Goal: Obtain resource: Obtain resource

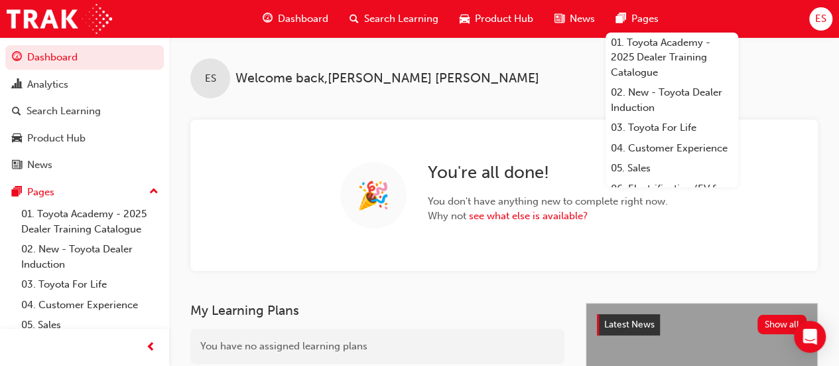
click at [435, 72] on div "ES Welcome back , [PERSON_NAME]" at bounding box center [504, 67] width 670 height 61
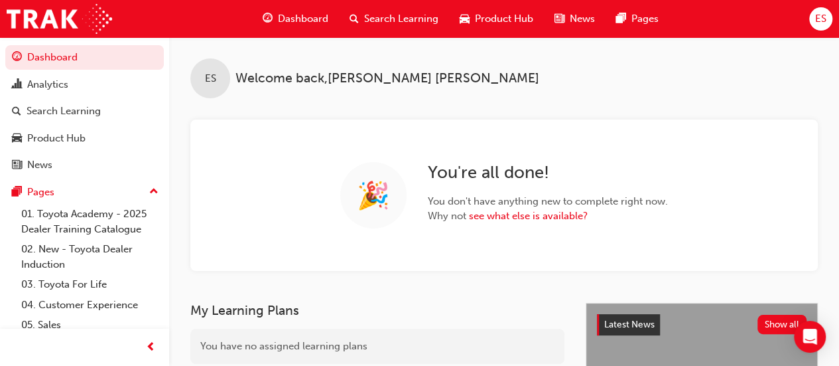
click at [487, 23] on span "Product Hub" at bounding box center [504, 18] width 58 height 15
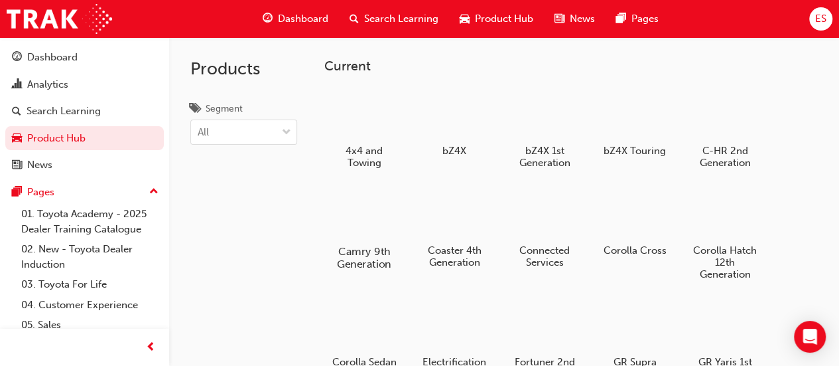
click at [363, 204] on div at bounding box center [364, 212] width 74 height 53
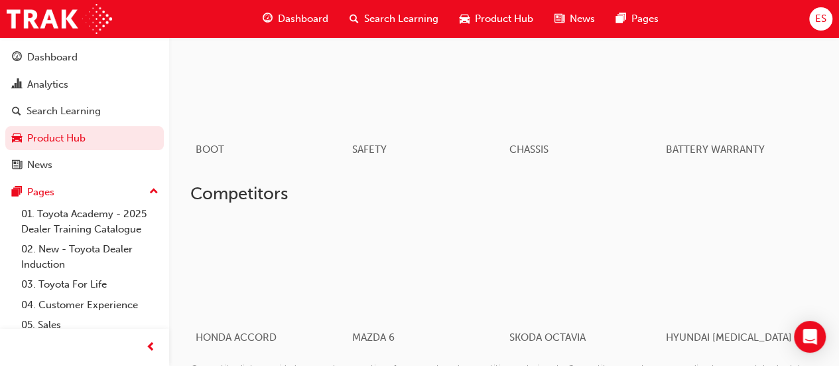
scroll to position [782, 0]
click at [602, 265] on div at bounding box center [583, 267] width 156 height 105
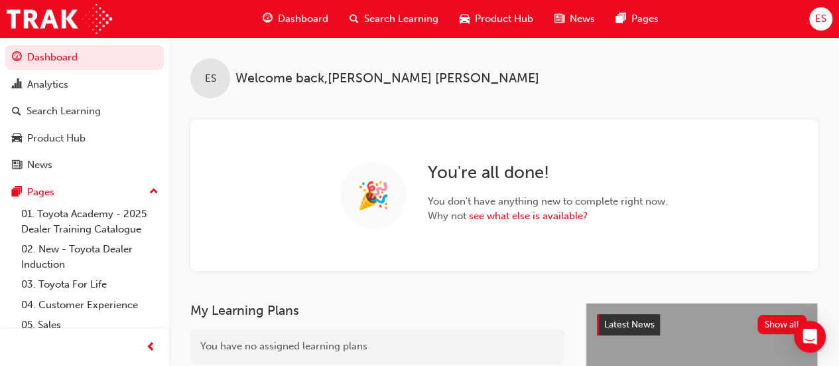
click at [498, 26] on div "Product Hub" at bounding box center [496, 18] width 95 height 27
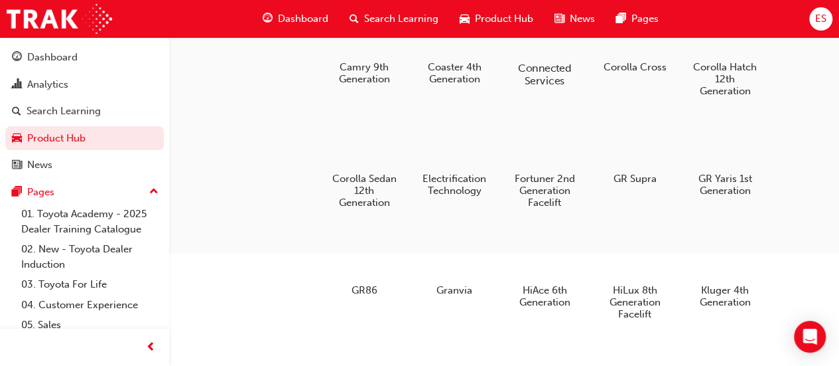
scroll to position [188, 0]
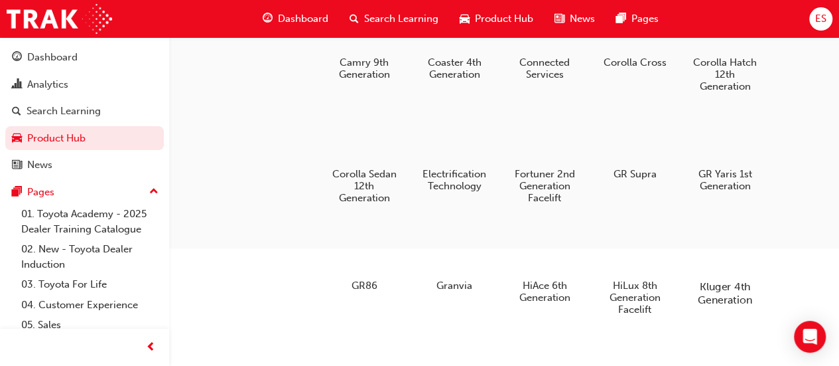
click at [736, 257] on div at bounding box center [725, 248] width 74 height 53
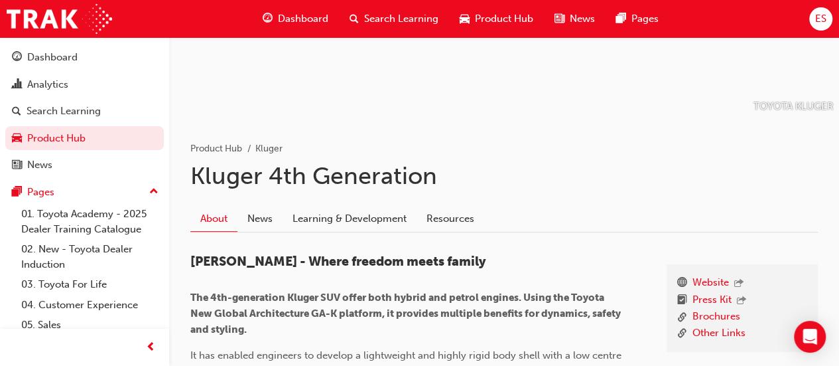
scroll to position [143, 0]
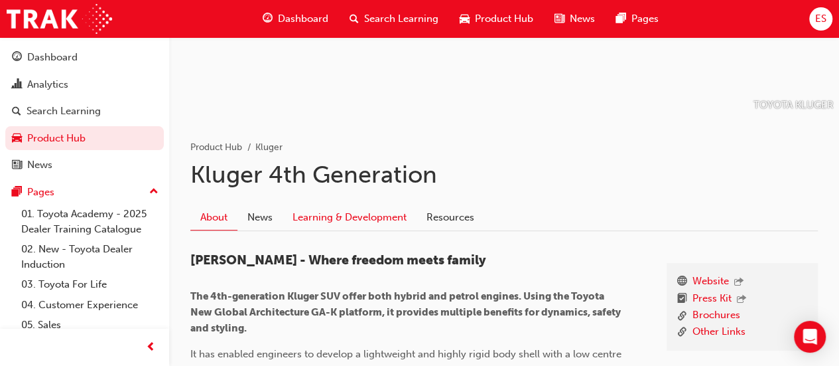
click at [379, 218] on link "Learning & Development" at bounding box center [350, 217] width 134 height 25
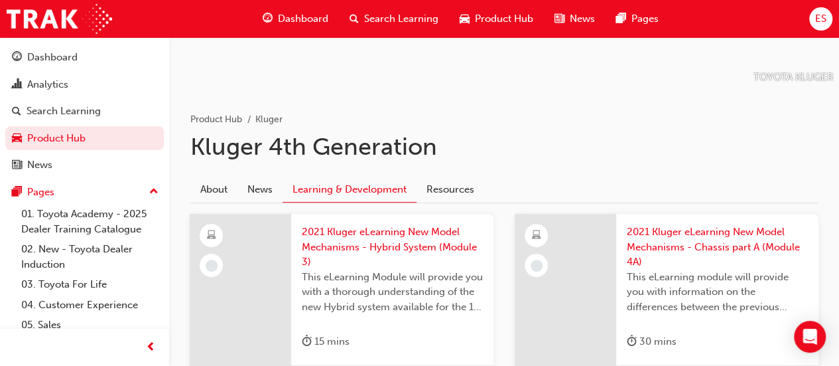
scroll to position [99, 0]
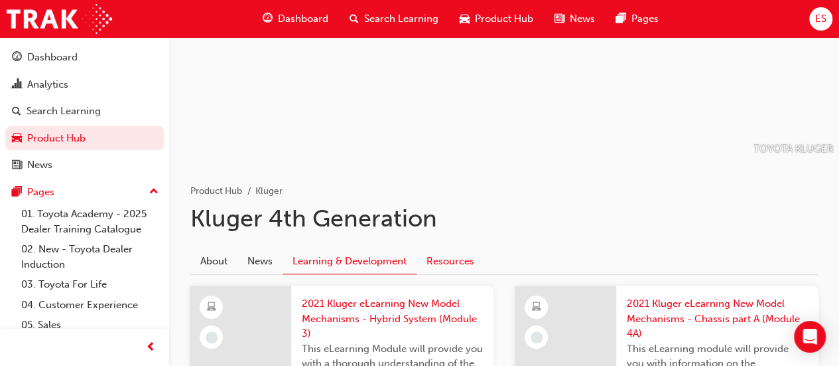
click at [468, 255] on link "Resources" at bounding box center [451, 261] width 68 height 25
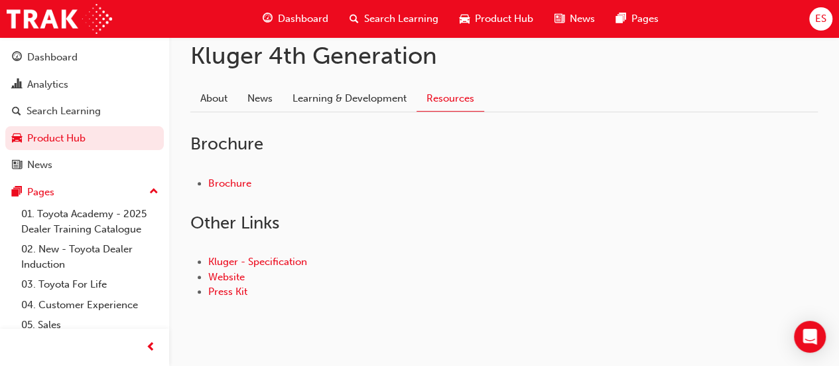
scroll to position [263, 0]
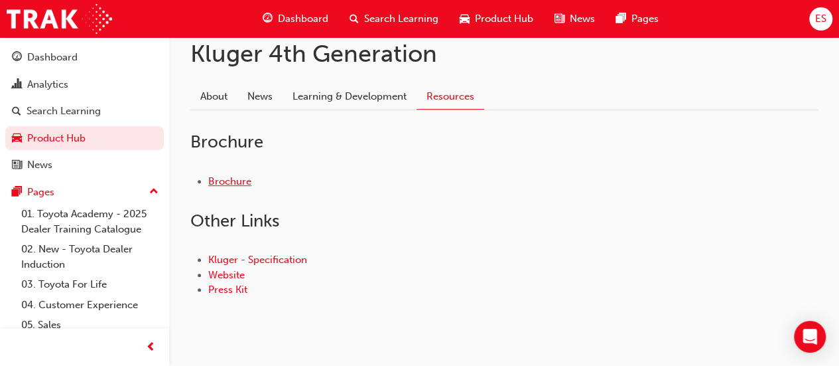
click at [214, 183] on link "Brochure" at bounding box center [229, 181] width 43 height 12
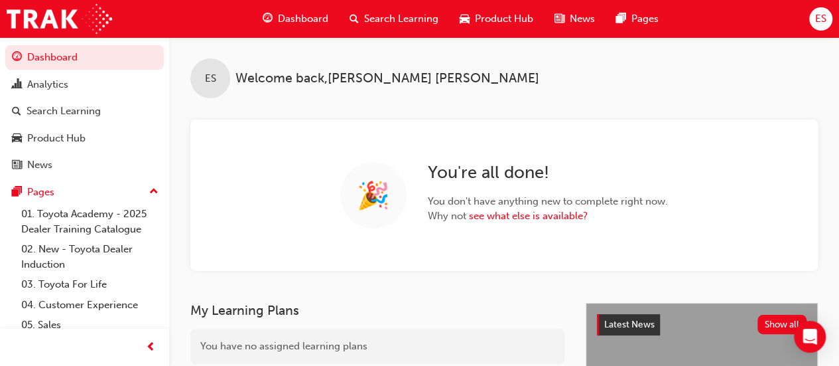
click at [460, 31] on div "Product Hub" at bounding box center [496, 18] width 95 height 27
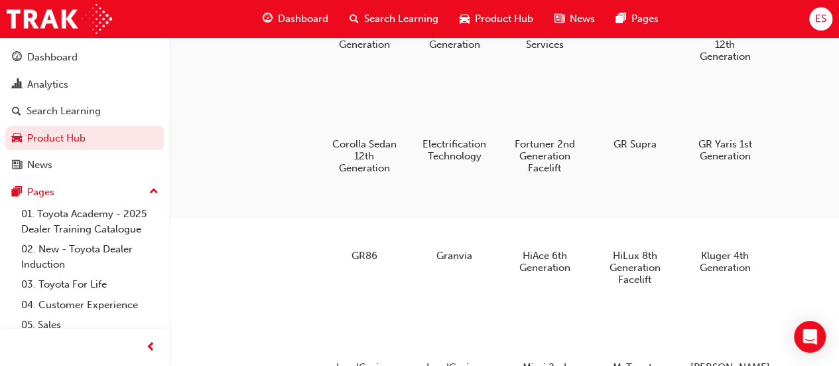
scroll to position [223, 0]
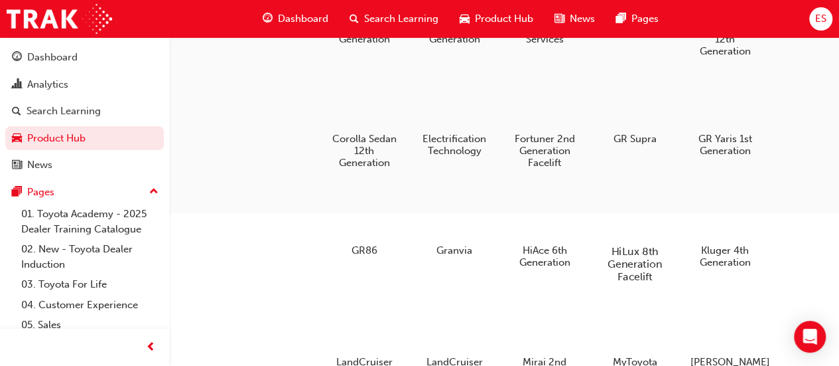
click at [639, 208] on div at bounding box center [635, 212] width 74 height 53
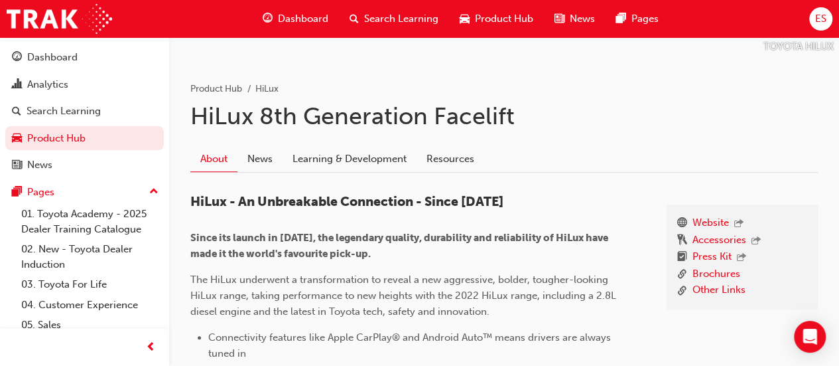
scroll to position [202, 0]
click at [441, 159] on link "Resources" at bounding box center [451, 158] width 68 height 25
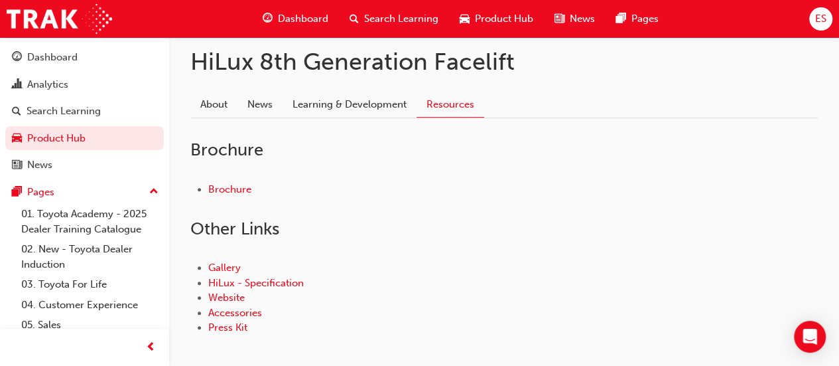
scroll to position [260, 0]
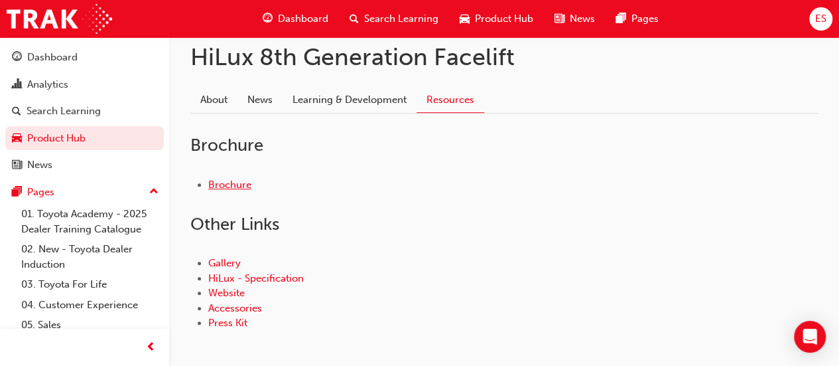
click at [232, 186] on link "Brochure" at bounding box center [229, 184] width 43 height 12
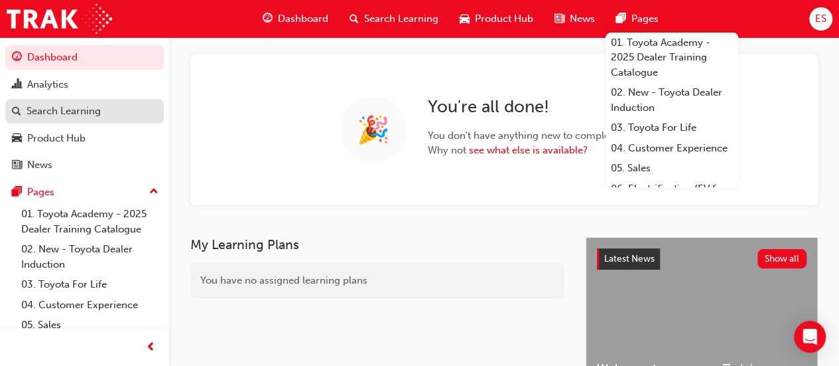
click at [69, 109] on div "Search Learning" at bounding box center [64, 110] width 74 height 15
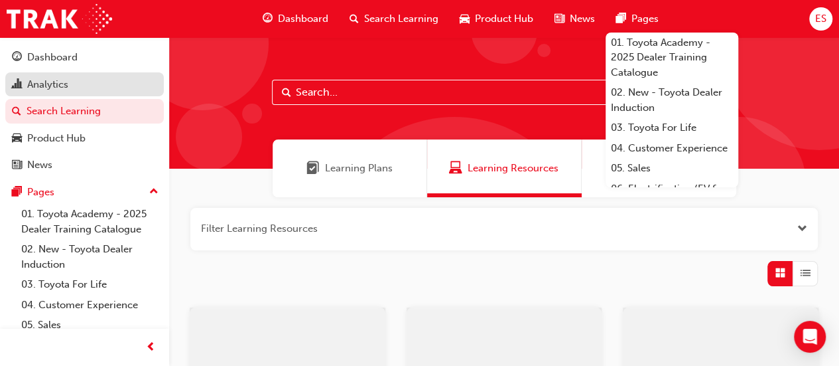
click at [66, 80] on div "Analytics" at bounding box center [47, 84] width 41 height 15
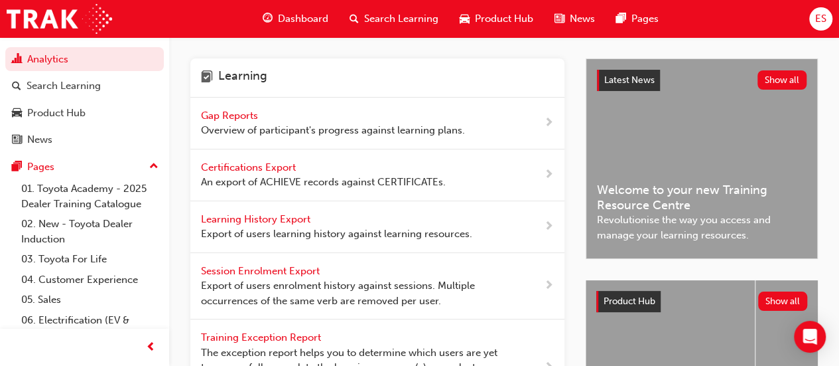
scroll to position [27, 0]
click at [468, 19] on span "car-icon" at bounding box center [465, 19] width 10 height 17
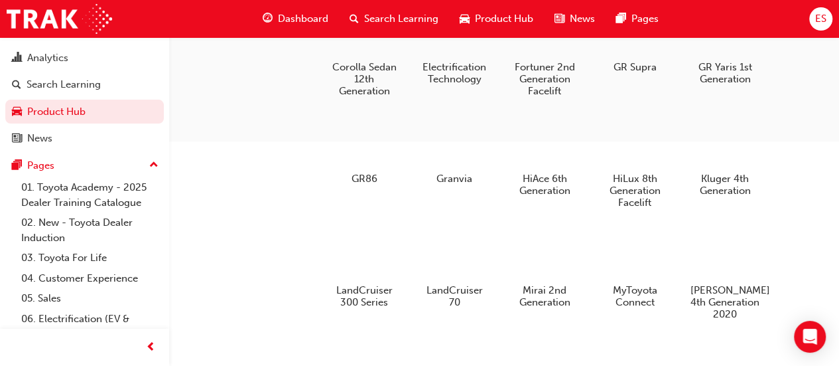
scroll to position [295, 0]
click at [629, 144] on div at bounding box center [635, 140] width 74 height 53
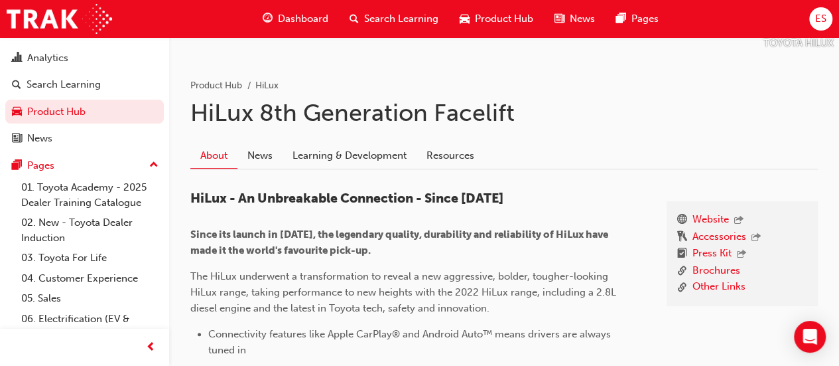
scroll to position [211, 0]
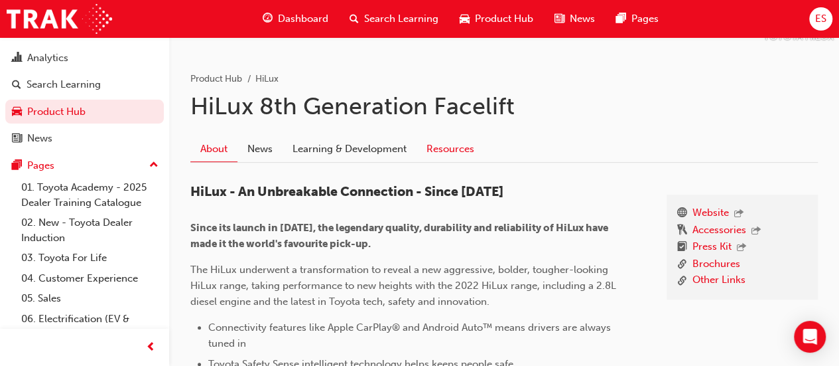
click at [442, 148] on link "Resources" at bounding box center [451, 149] width 68 height 25
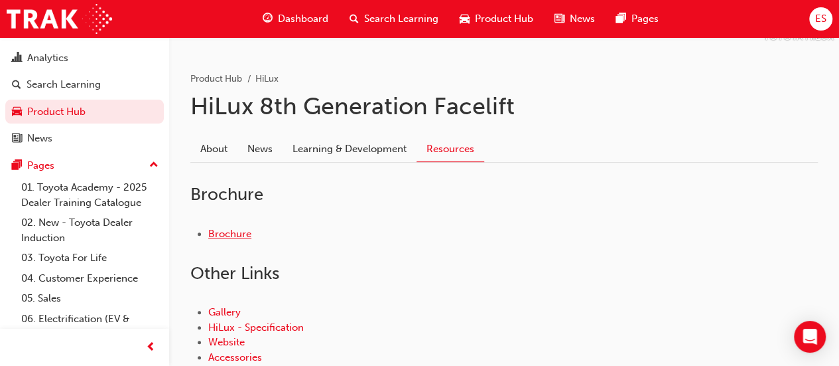
click at [225, 236] on link "Brochure" at bounding box center [229, 234] width 43 height 12
